Goal: Information Seeking & Learning: Learn about a topic

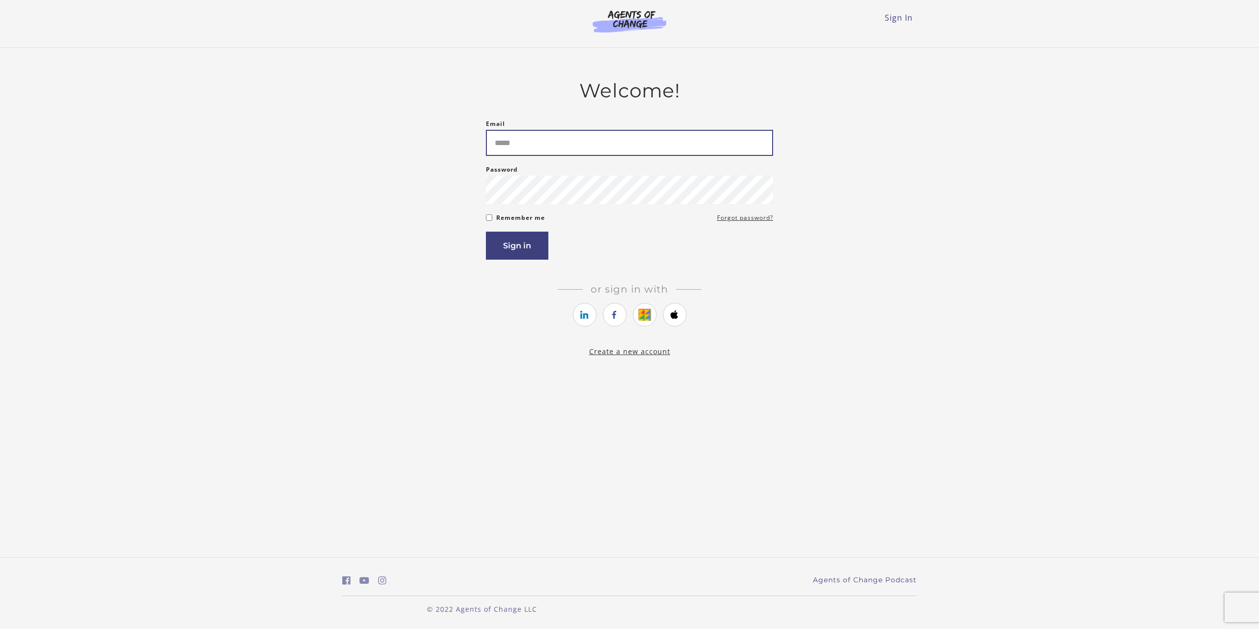
click at [553, 148] on input "Email" at bounding box center [629, 143] width 287 height 26
type input "**********"
click at [486, 232] on button "Sign in" at bounding box center [517, 246] width 62 height 28
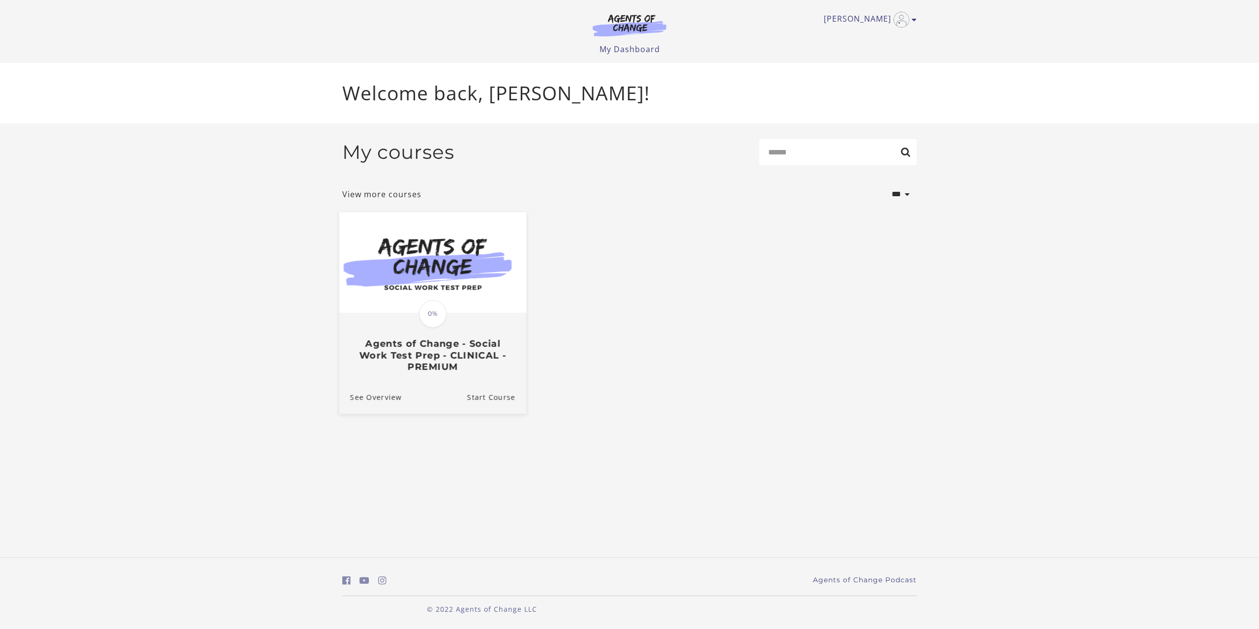
click at [463, 339] on div "Translation missing: en.liquid.partials.dashboard_course_card.progress_descript…" at bounding box center [432, 343] width 187 height 59
